Goal: Navigation & Orientation: Understand site structure

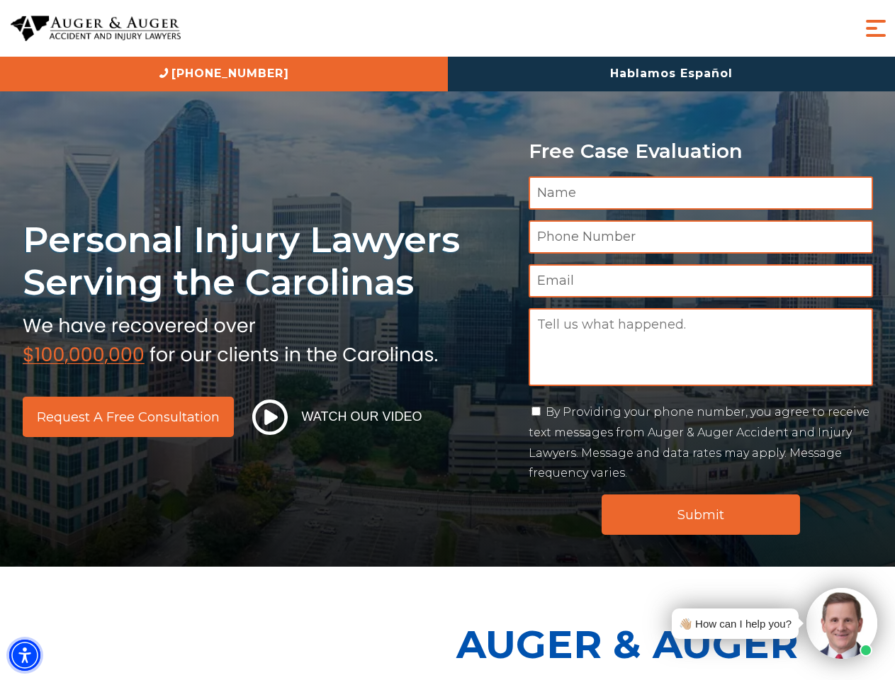
click at [25, 655] on img "Accessibility Menu" at bounding box center [24, 655] width 31 height 31
